Goal: Task Accomplishment & Management: Complete application form

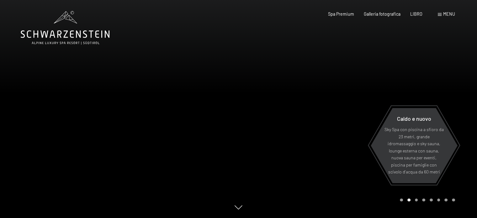
click at [440, 15] on span at bounding box center [439, 14] width 4 height 3
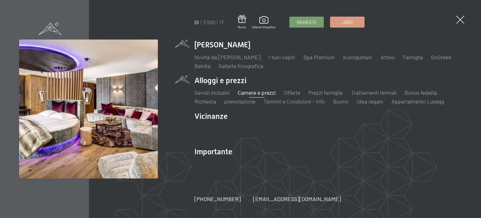
click at [260, 92] on font "Camere e prezzi" at bounding box center [257, 92] width 38 height 7
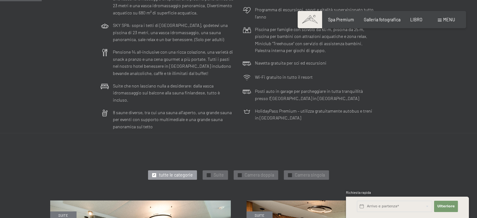
scroll to position [219, 0]
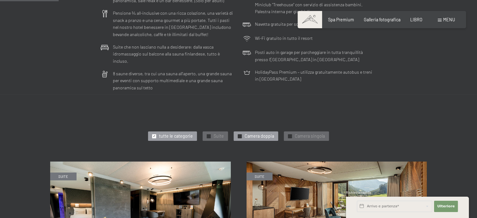
click at [265, 133] on font "Camera doppia" at bounding box center [258, 135] width 29 height 5
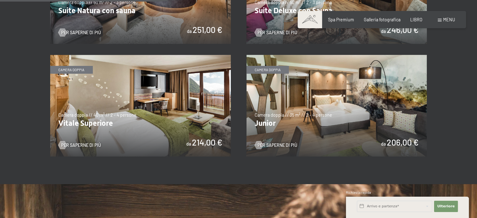
scroll to position [407, 0]
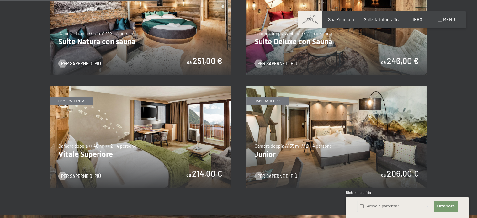
click at [292, 156] on img at bounding box center [336, 137] width 180 height 102
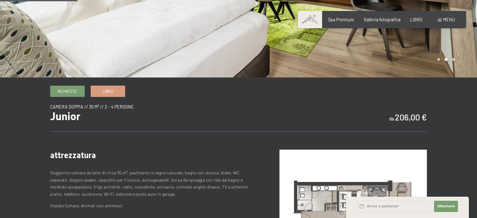
scroll to position [125, 0]
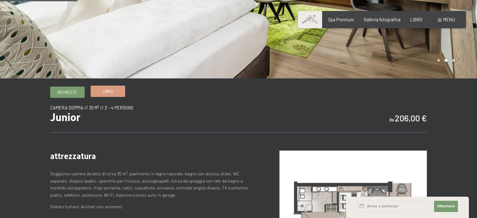
click at [104, 94] on span "Libro" at bounding box center [107, 91] width 11 height 6
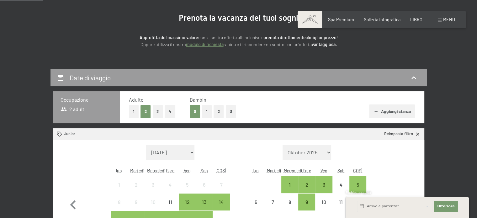
scroll to position [94, 0]
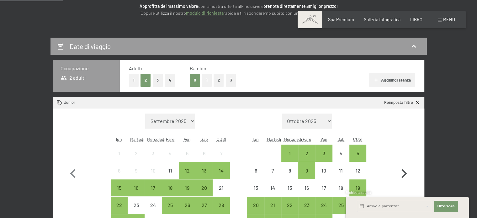
click at [405, 173] on icon "button" at bounding box center [404, 173] width 6 height 9
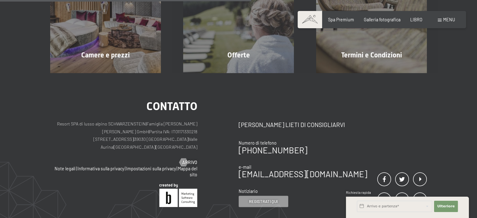
scroll to position [130, 0]
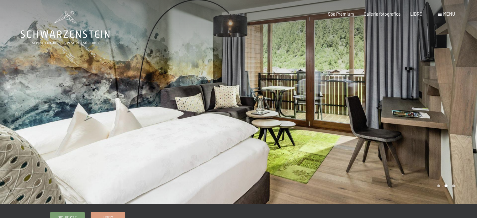
click at [437, 14] on div "menu" at bounding box center [445, 14] width 17 height 6
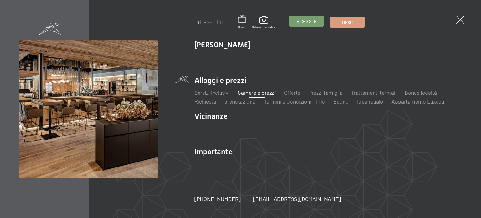
click at [310, 20] on font "Richieste" at bounding box center [307, 21] width 20 height 5
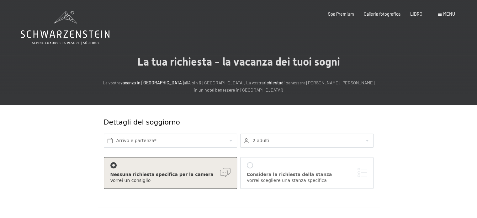
click at [252, 165] on div at bounding box center [250, 165] width 6 height 6
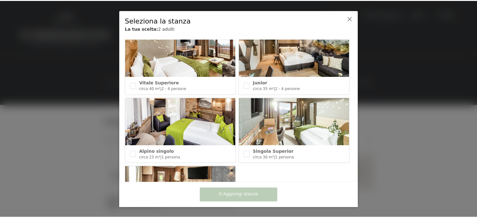
scroll to position [287, 0]
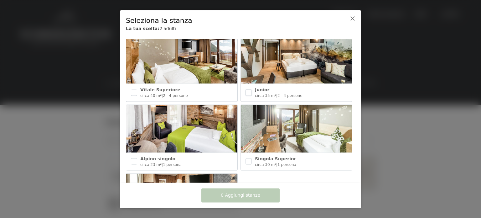
click at [249, 89] on input "checkbox" at bounding box center [249, 92] width 6 height 6
checkbox input "true"
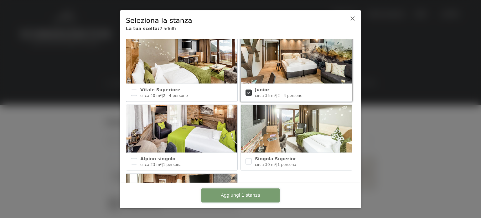
click at [249, 197] on font "Aggiungi 1 stanza" at bounding box center [240, 194] width 39 height 5
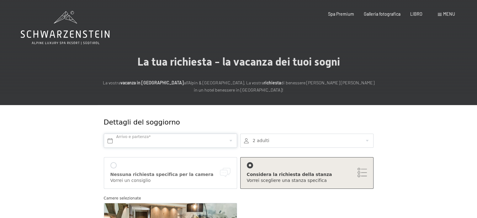
click at [111, 143] on input "text" at bounding box center [170, 140] width 133 height 14
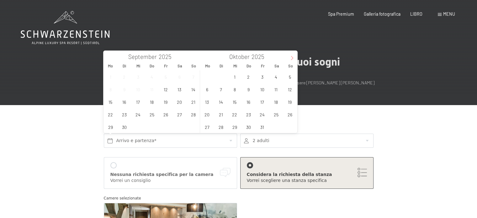
click at [292, 59] on icon at bounding box center [292, 58] width 4 height 4
click at [246, 113] on span "25" at bounding box center [248, 114] width 12 height 12
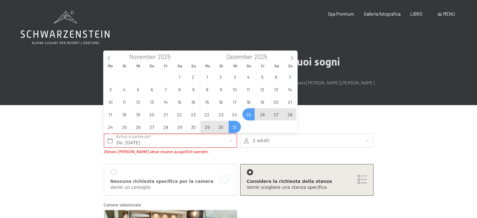
click at [249, 113] on div "1 2 3 4 5 6 7 8 9 10 11 12 13 14 15 16 17 18 19 20 21 22 23 24 25 26 27 28 29 3…" at bounding box center [248, 101] width 97 height 63
click at [260, 116] on span "26" at bounding box center [262, 114] width 12 height 12
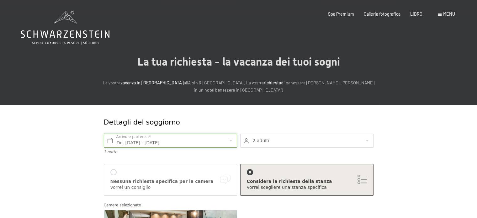
click at [165, 140] on input "Do. 25.12.2025 - Fr. 26.12.2025" at bounding box center [170, 140] width 133 height 14
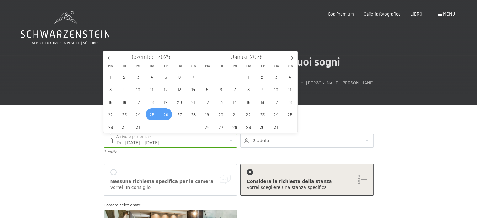
click at [165, 116] on span "26" at bounding box center [165, 114] width 12 height 12
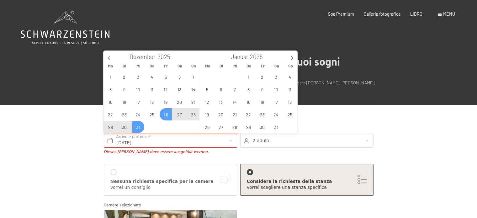
click at [139, 128] on span "31" at bounding box center [138, 127] width 12 height 12
type input "Fr. 26.12.2025 - Mi. 31.12.2025"
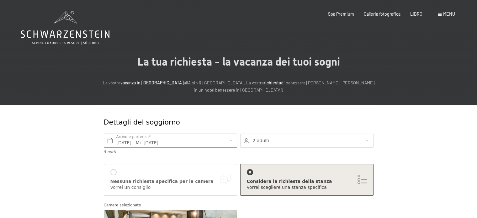
click at [364, 140] on div at bounding box center [306, 140] width 133 height 14
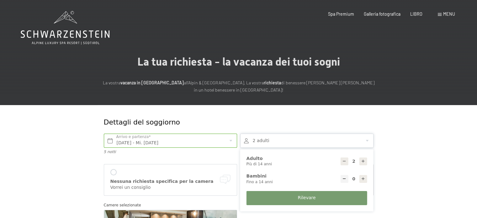
click at [363, 160] on icon at bounding box center [363, 161] width 4 height 4
type input "4"
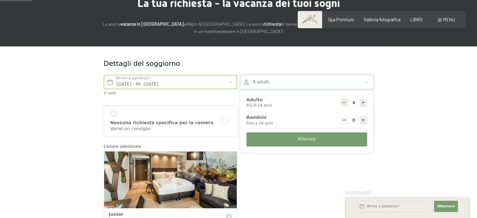
scroll to position [63, 0]
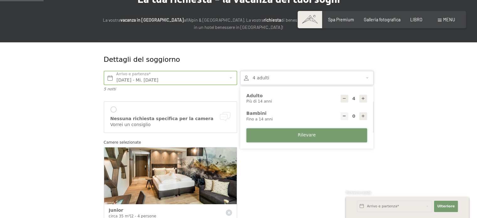
click at [325, 137] on button "Rilevare" at bounding box center [306, 135] width 121 height 14
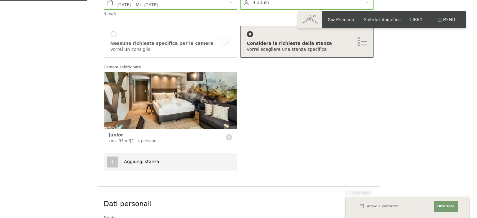
scroll to position [157, 0]
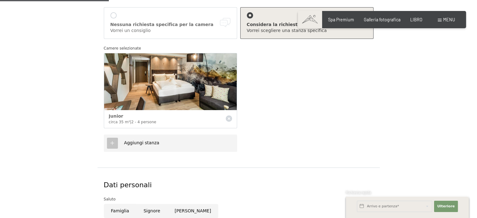
click at [110, 145] on icon at bounding box center [112, 143] width 6 height 6
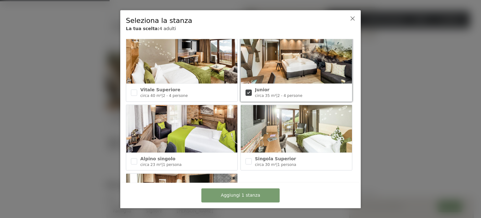
click at [252, 87] on div "Junior circa 35 m² | 2 - 4 persone" at bounding box center [296, 93] width 111 height 18
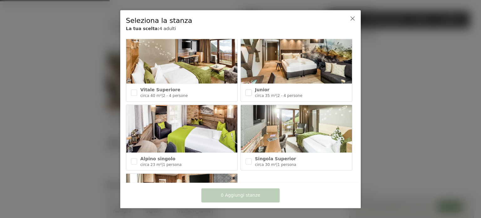
click at [248, 89] on input "checkbox" at bounding box center [249, 92] width 6 height 6
checkbox input "true"
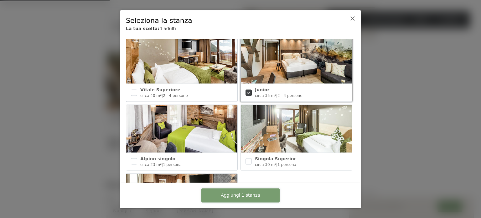
click at [241, 195] on font "Aggiungi 1 stanza" at bounding box center [240, 194] width 39 height 5
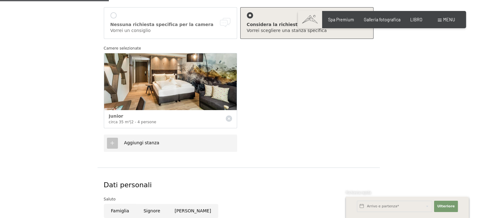
click at [113, 143] on icon at bounding box center [112, 143] width 6 height 6
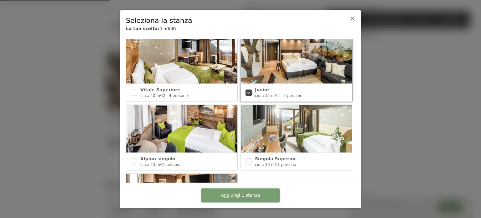
click at [262, 195] on button "Aggiungi 1 stanza" at bounding box center [240, 195] width 78 height 14
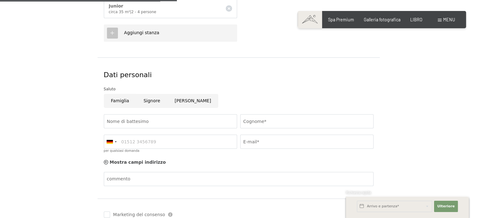
scroll to position [282, 0]
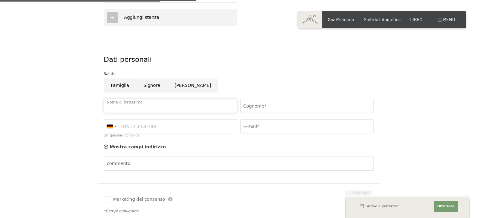
click at [195, 106] on input "Nome di battesimo" at bounding box center [170, 106] width 133 height 14
type input "Alessandro"
type input "Rindi"
type input "3382756681"
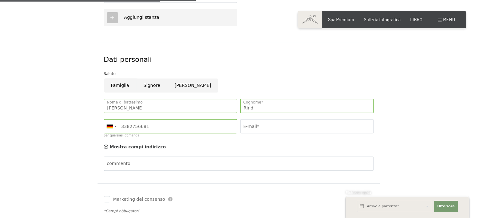
click at [121, 86] on input "Famiglia" at bounding box center [120, 85] width 33 height 14
radio input "true"
click at [262, 128] on input "E-mail*" at bounding box center [306, 126] width 133 height 14
type input "alerindi68@gmail.com"
click at [112, 127] on div at bounding box center [110, 126] width 6 height 4
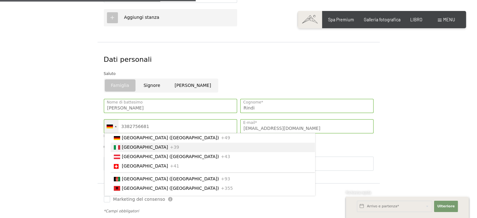
click at [120, 150] on li "Italia +39" at bounding box center [213, 147] width 204 height 9
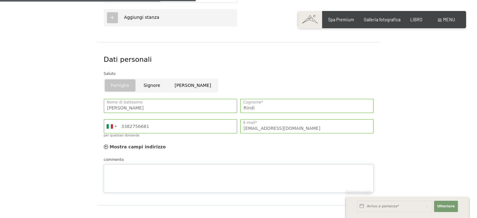
click at [173, 165] on textarea "commento" at bounding box center [238, 178] width 269 height 28
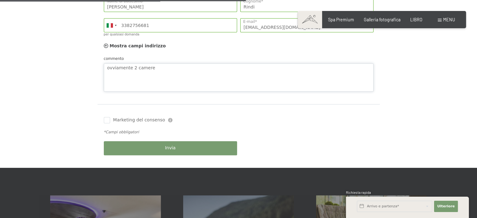
scroll to position [376, 0]
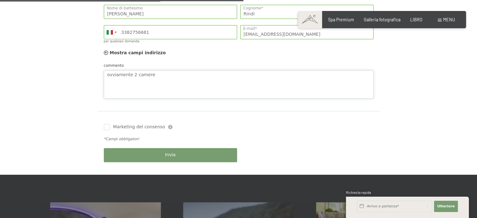
type textarea "ovviamente 2 camere"
click at [203, 155] on button "Invia" at bounding box center [170, 155] width 133 height 14
